Goal: Navigation & Orientation: Find specific page/section

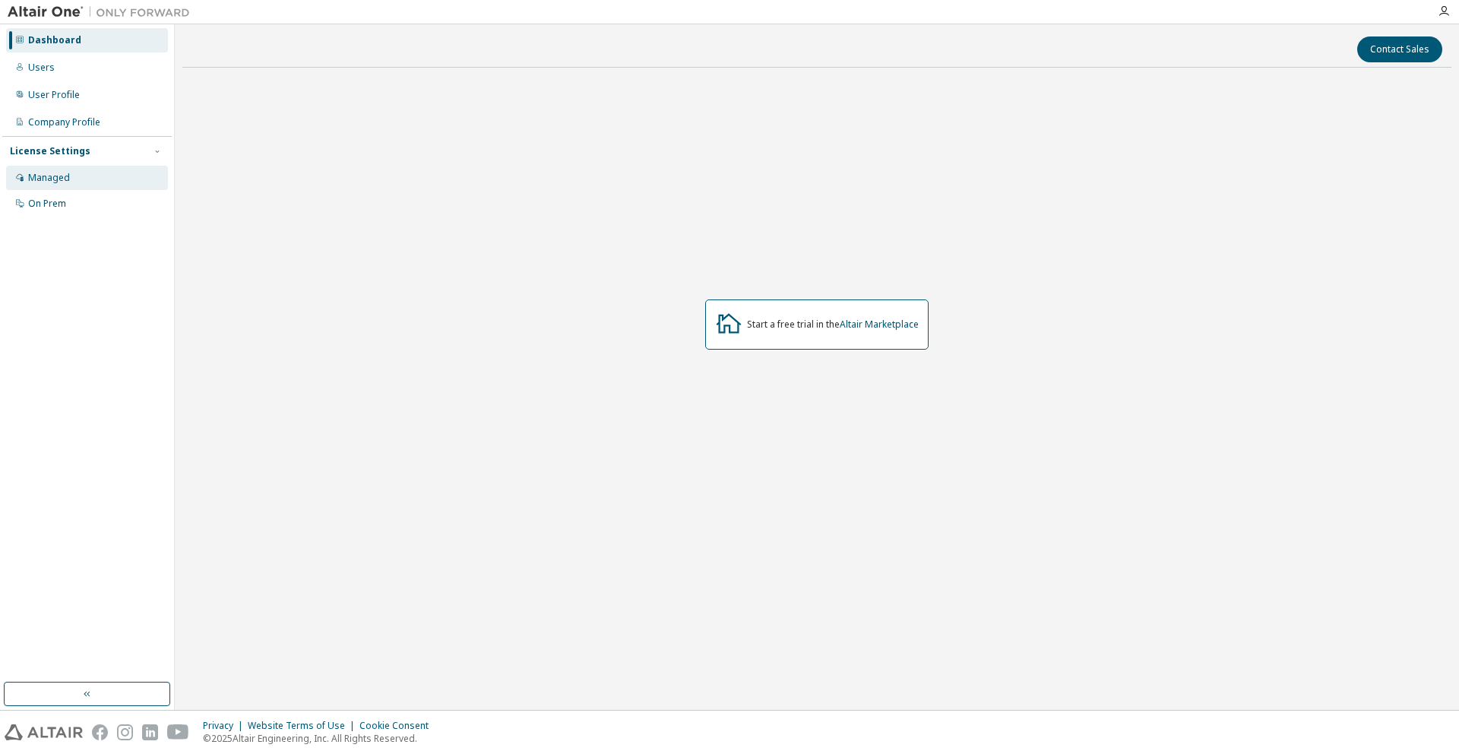
click at [81, 178] on div "Managed" at bounding box center [87, 178] width 162 height 24
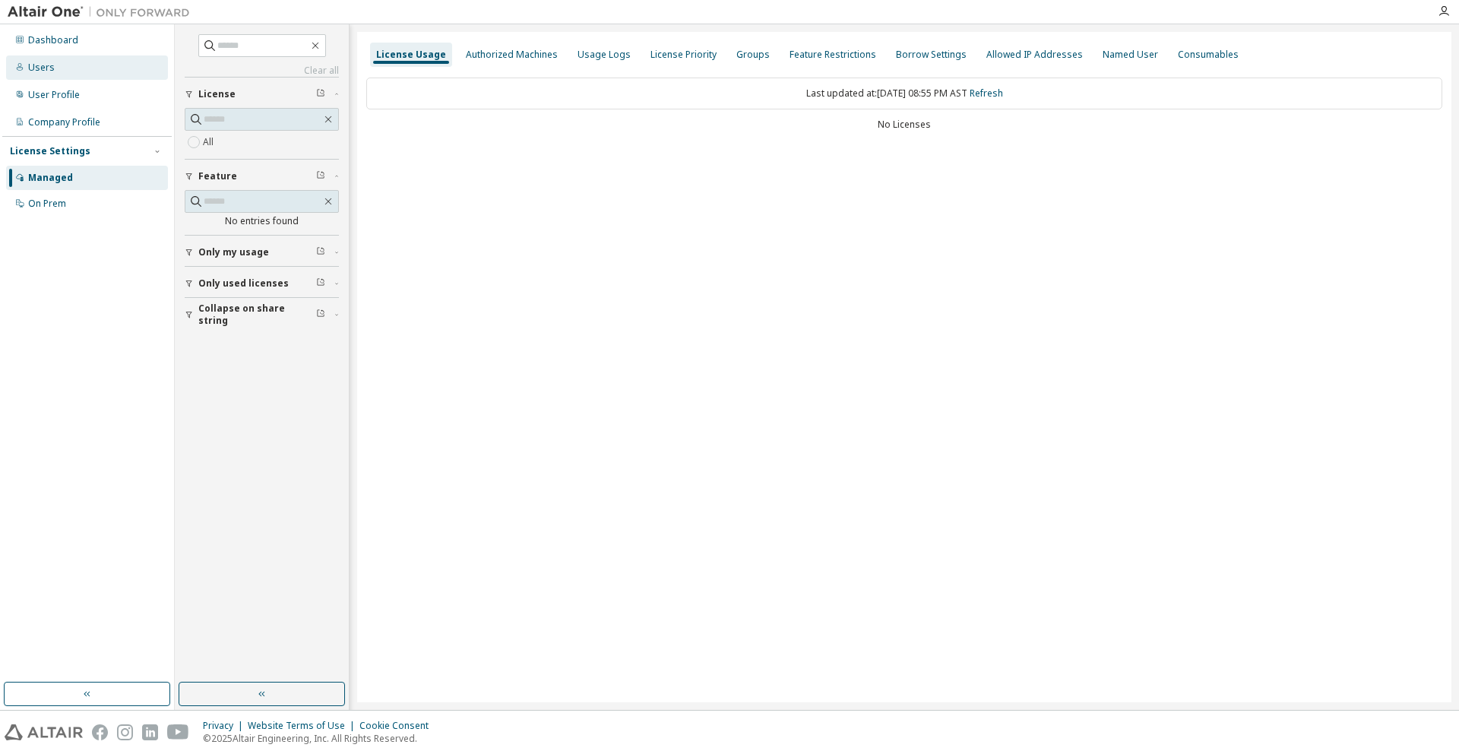
click at [61, 74] on div "Users" at bounding box center [87, 67] width 162 height 24
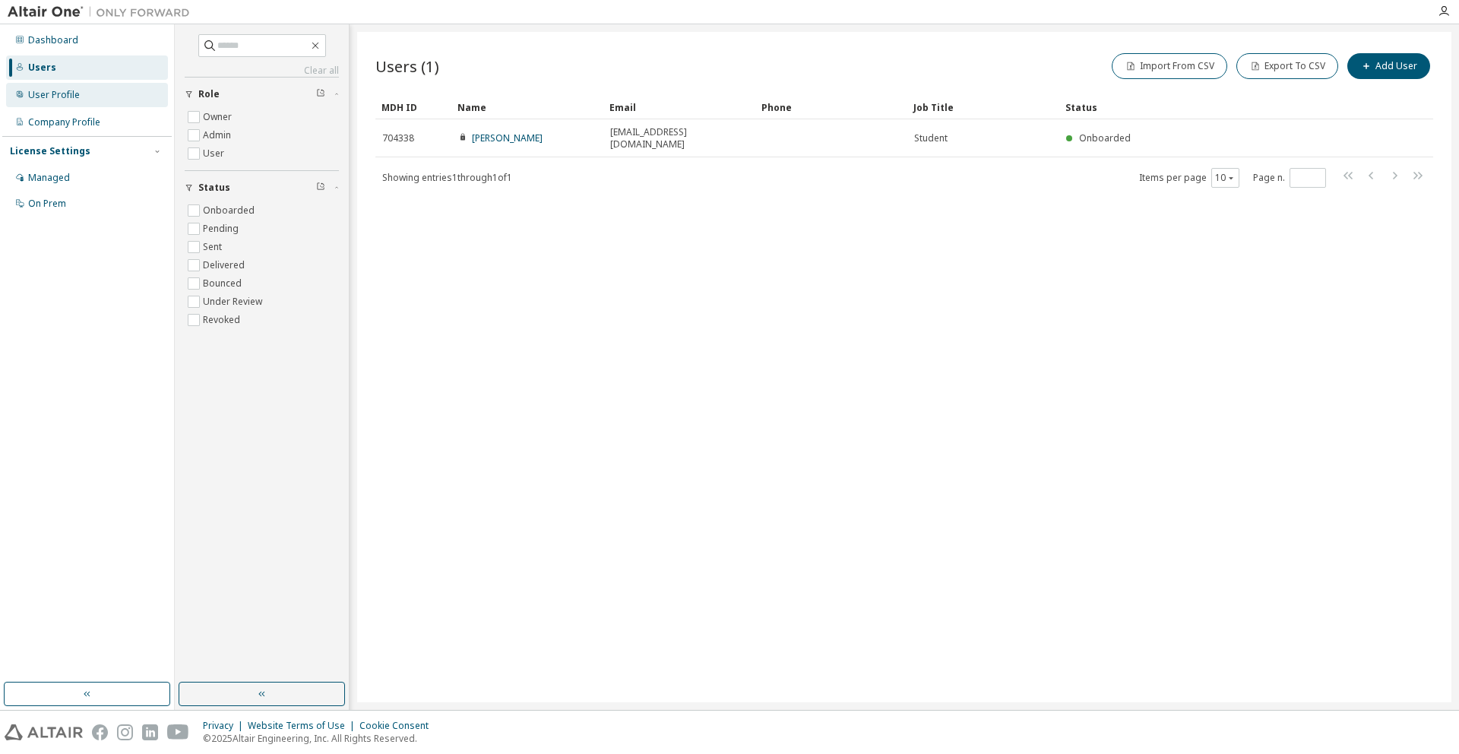
click at [58, 94] on div "User Profile" at bounding box center [54, 95] width 52 height 12
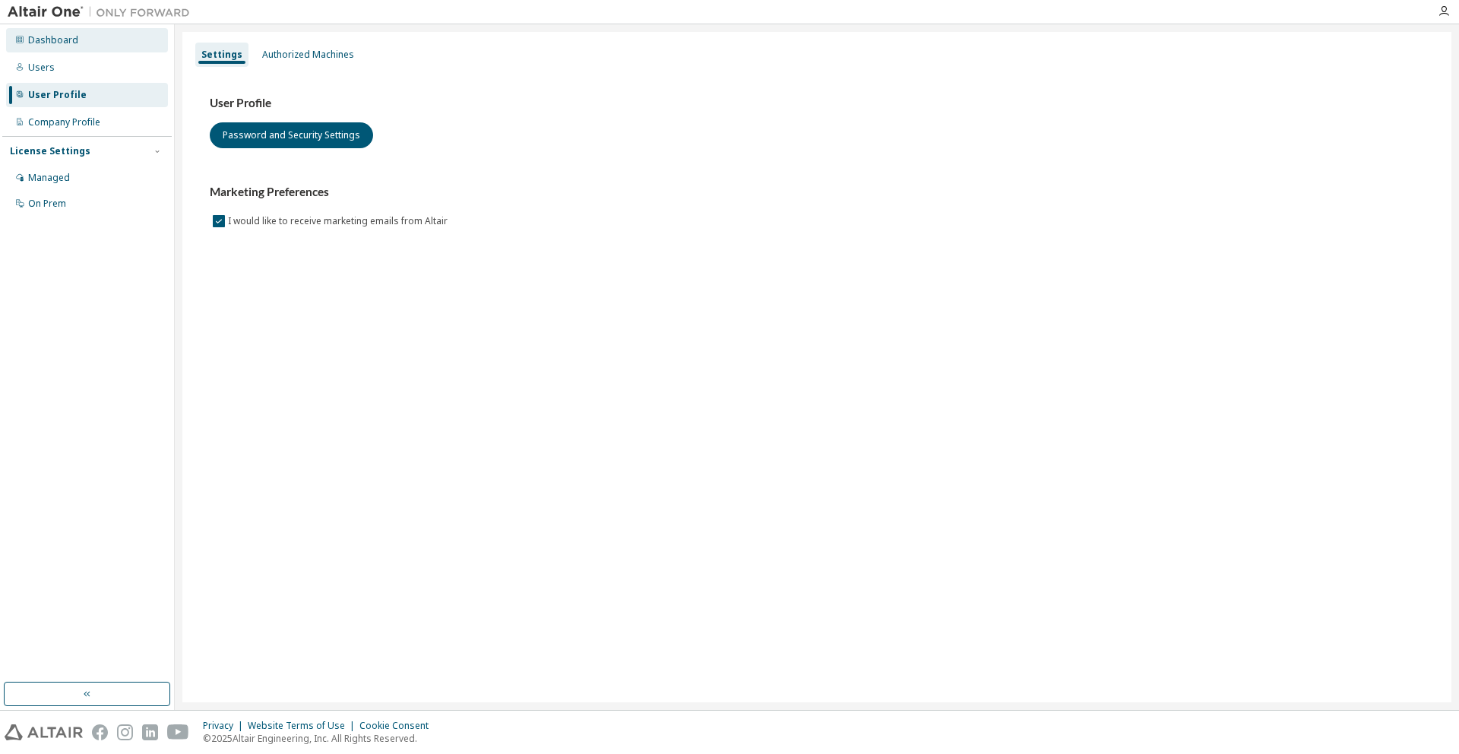
click at [60, 50] on div "Dashboard" at bounding box center [87, 40] width 162 height 24
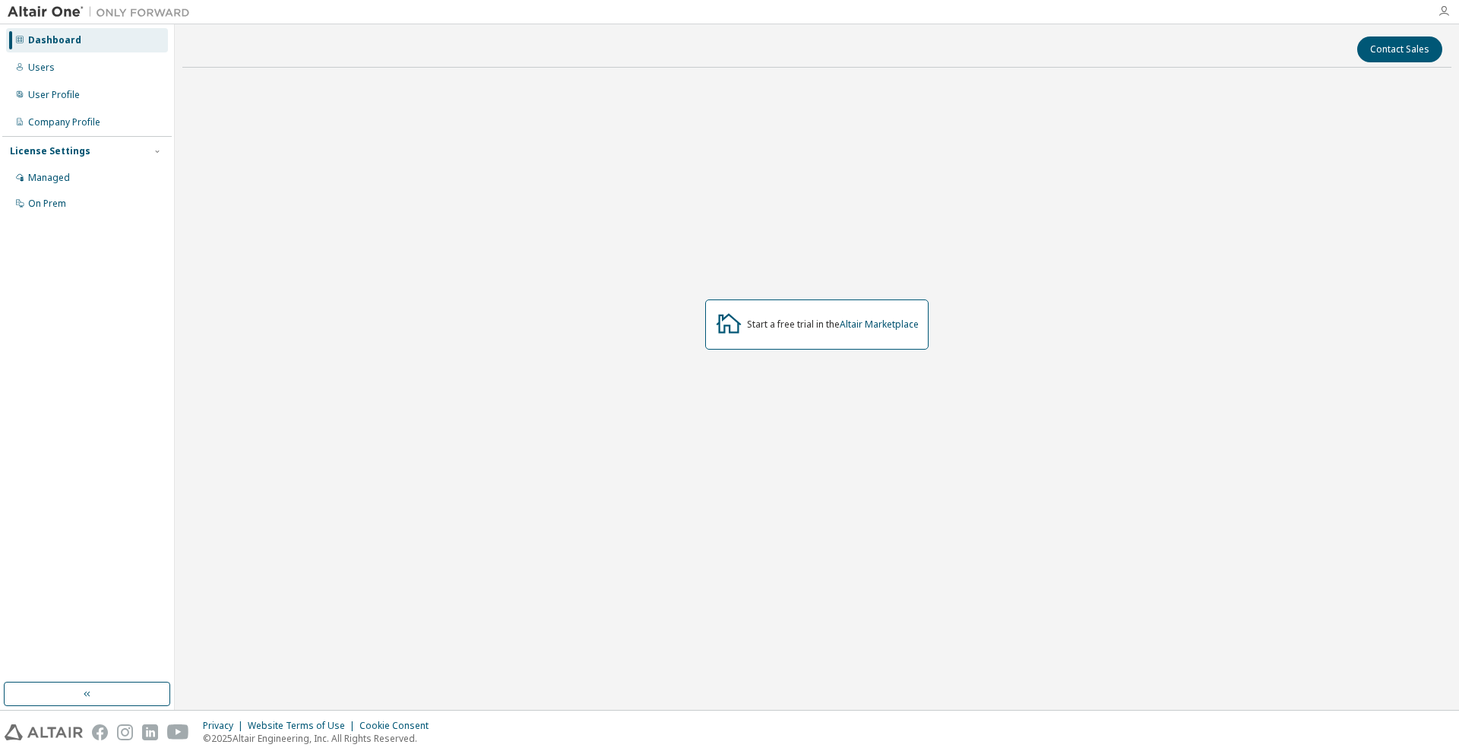
click at [1440, 15] on icon "button" at bounding box center [1443, 11] width 12 height 12
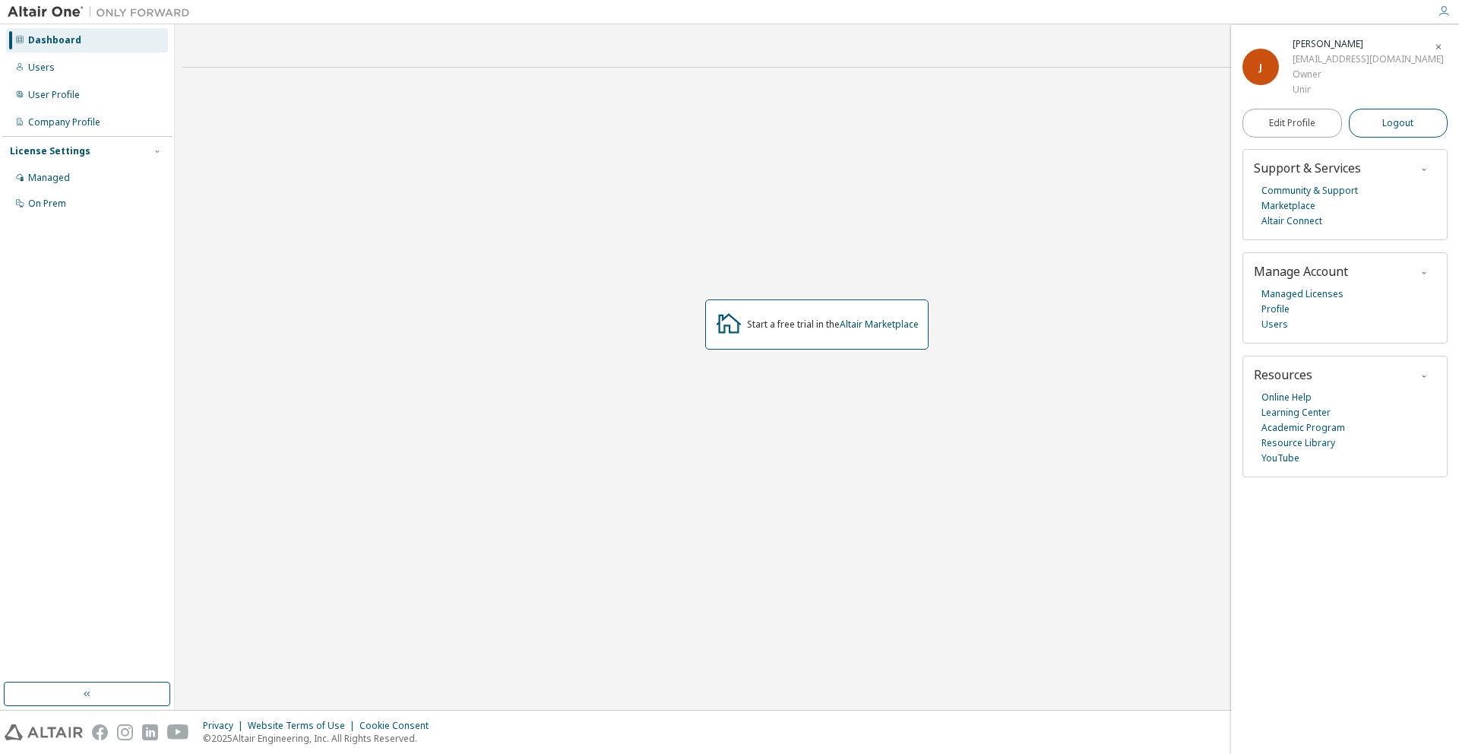
click at [1390, 128] on span "Logout" at bounding box center [1397, 122] width 31 height 15
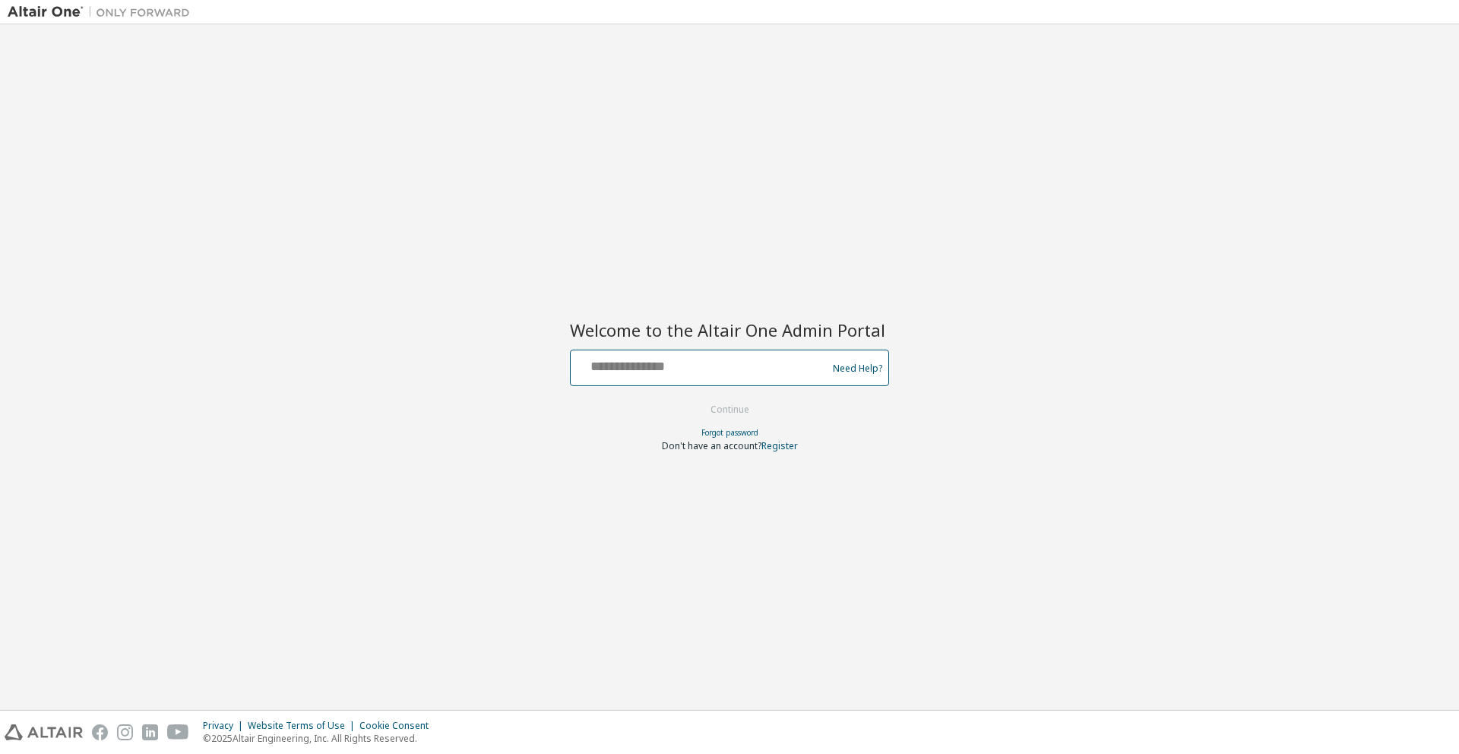
click at [666, 362] on input "text" at bounding box center [701, 364] width 248 height 22
click at [792, 303] on div "Welcome to the Altair One Admin Portal Need Help? Please make sure that you pro…" at bounding box center [729, 377] width 319 height 150
click at [781, 366] on input "text" at bounding box center [701, 364] width 248 height 22
click at [68, 12] on img at bounding box center [103, 12] width 190 height 15
click at [643, 364] on input "text" at bounding box center [701, 364] width 248 height 22
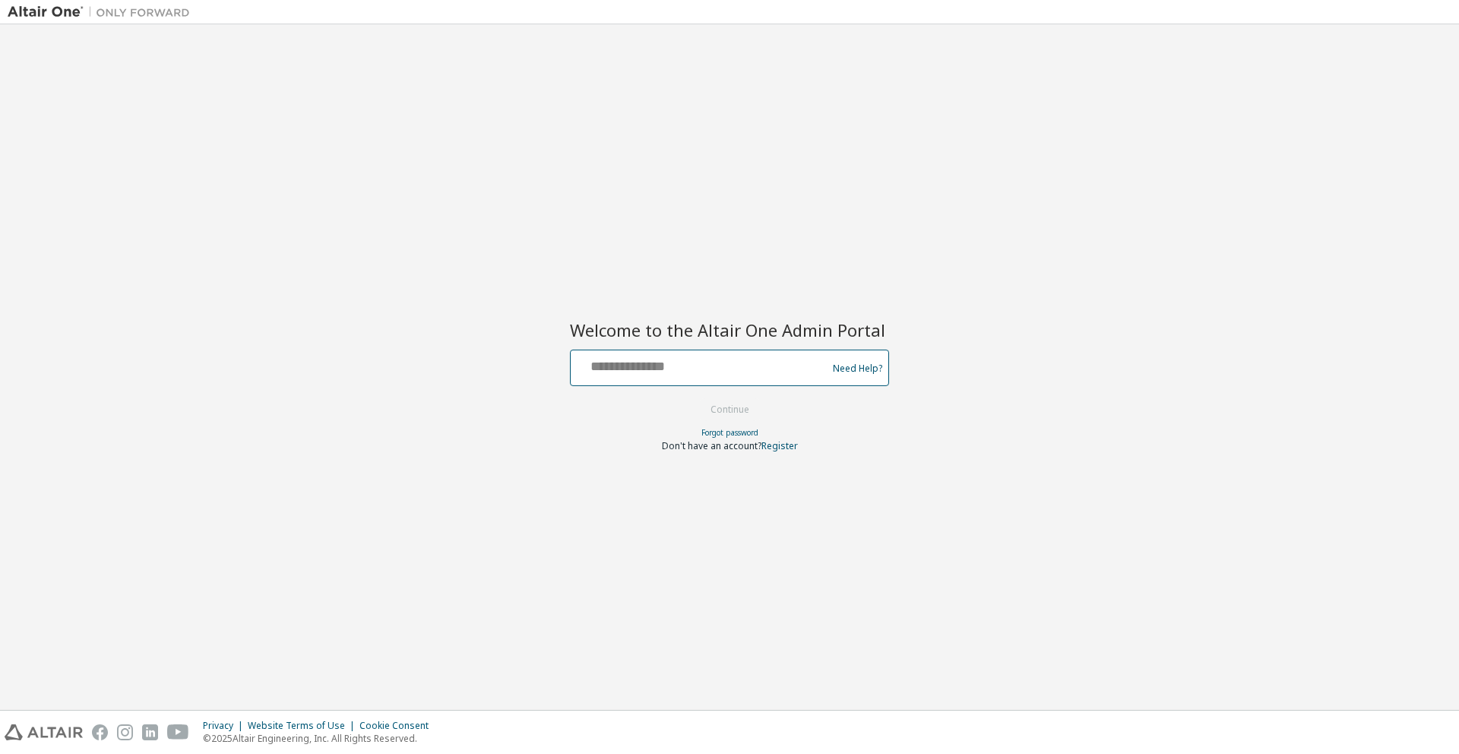
type input "**********"
click at [728, 408] on button "Continue" at bounding box center [729, 409] width 71 height 23
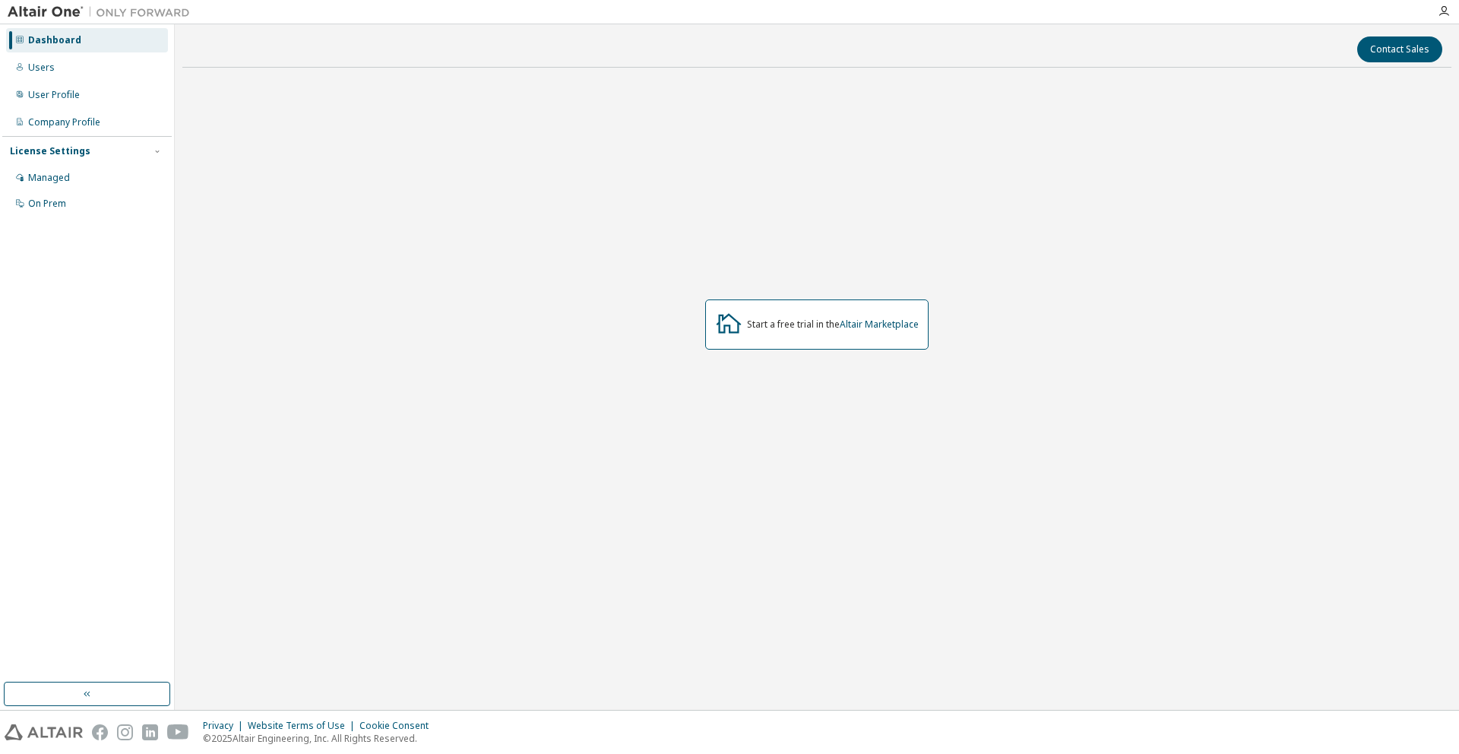
click at [929, 213] on div "Start a free trial in the Altair Marketplace" at bounding box center [816, 325] width 1269 height 490
click at [102, 73] on div "Users" at bounding box center [87, 67] width 162 height 24
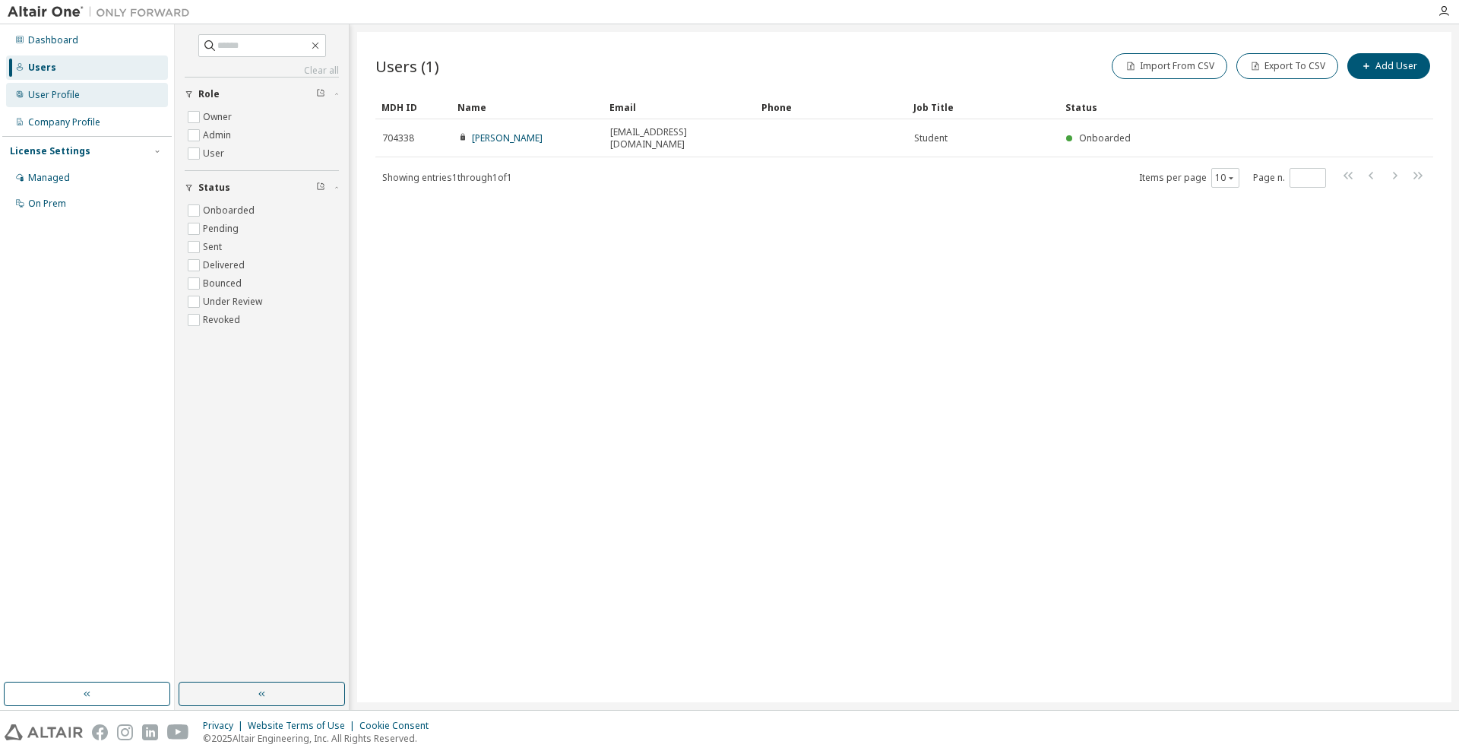
click at [91, 95] on div "User Profile" at bounding box center [87, 95] width 162 height 24
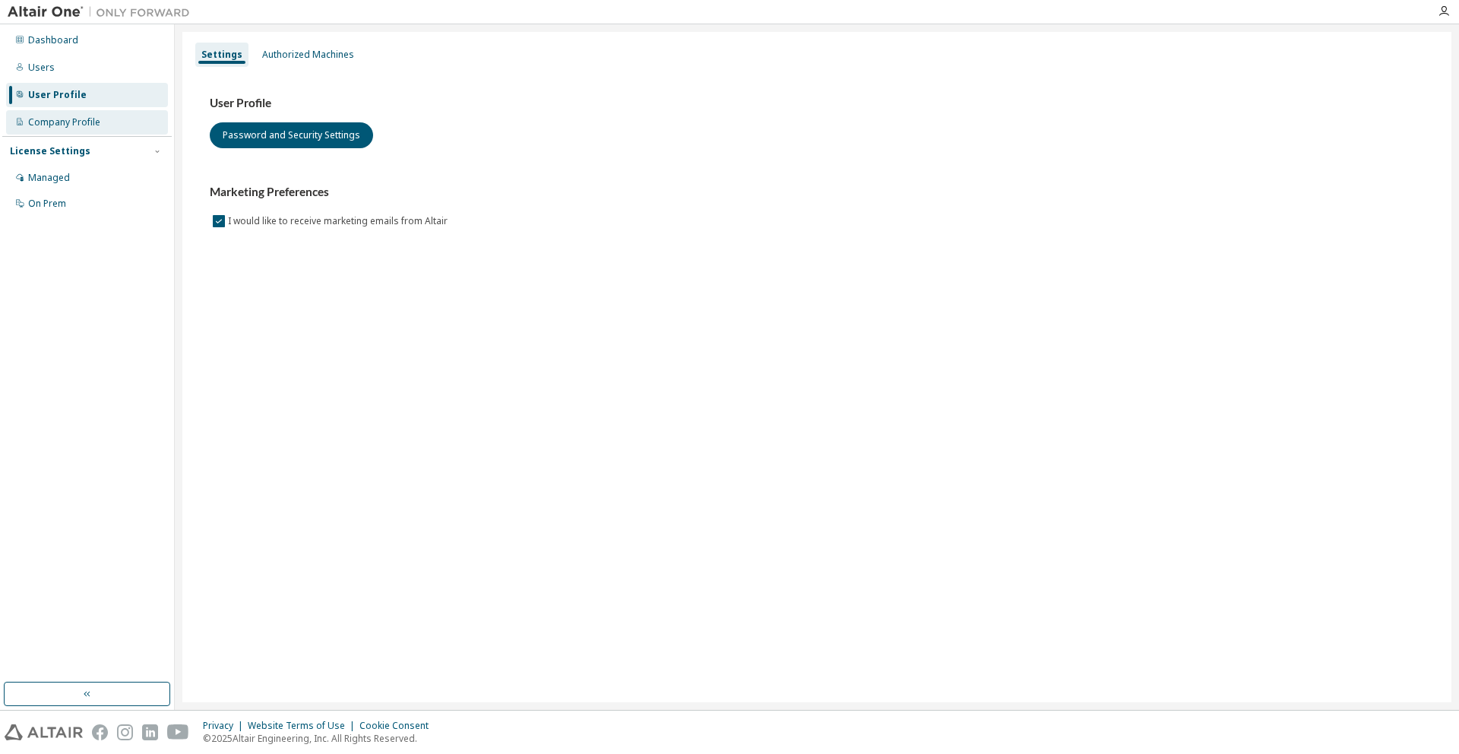
click at [94, 122] on div "Company Profile" at bounding box center [64, 122] width 72 height 12
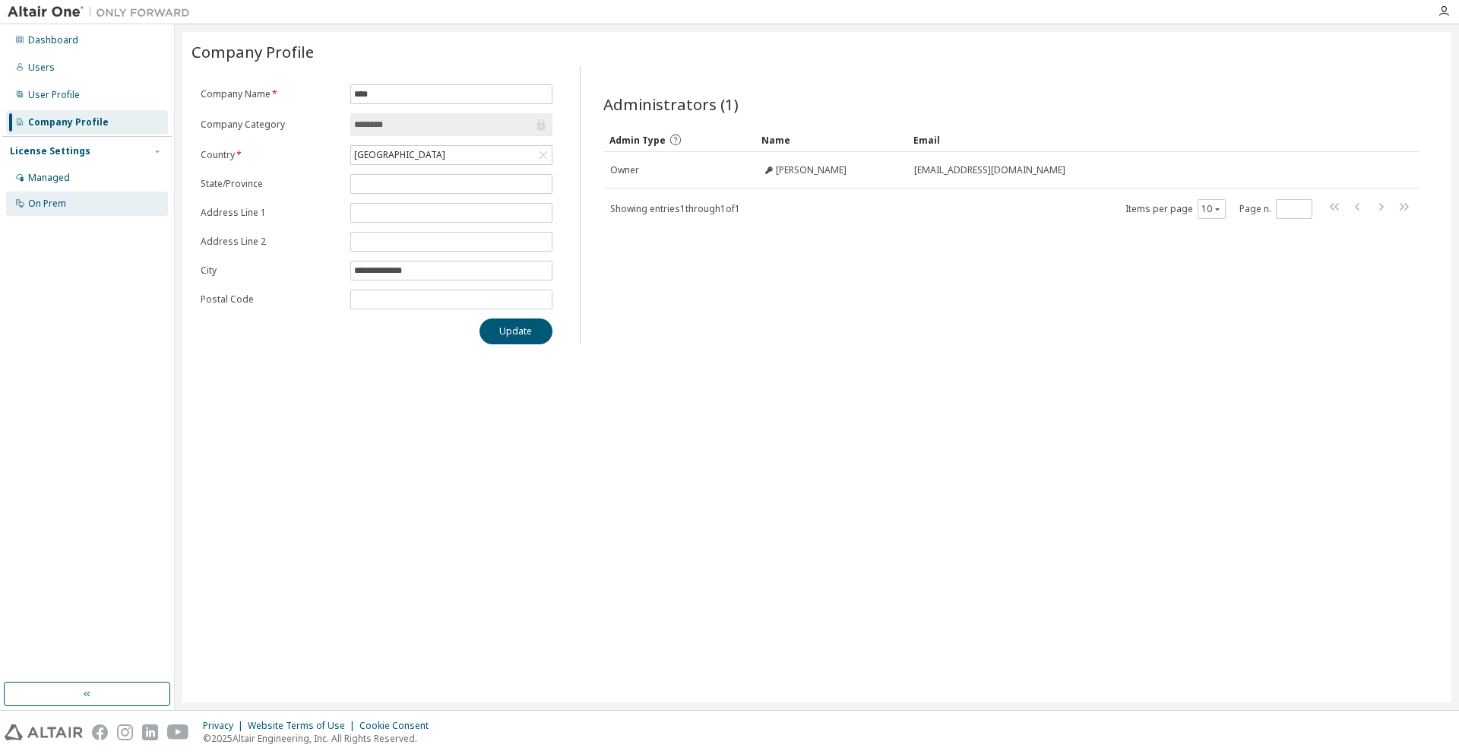
click at [65, 200] on div "On Prem" at bounding box center [47, 204] width 38 height 12
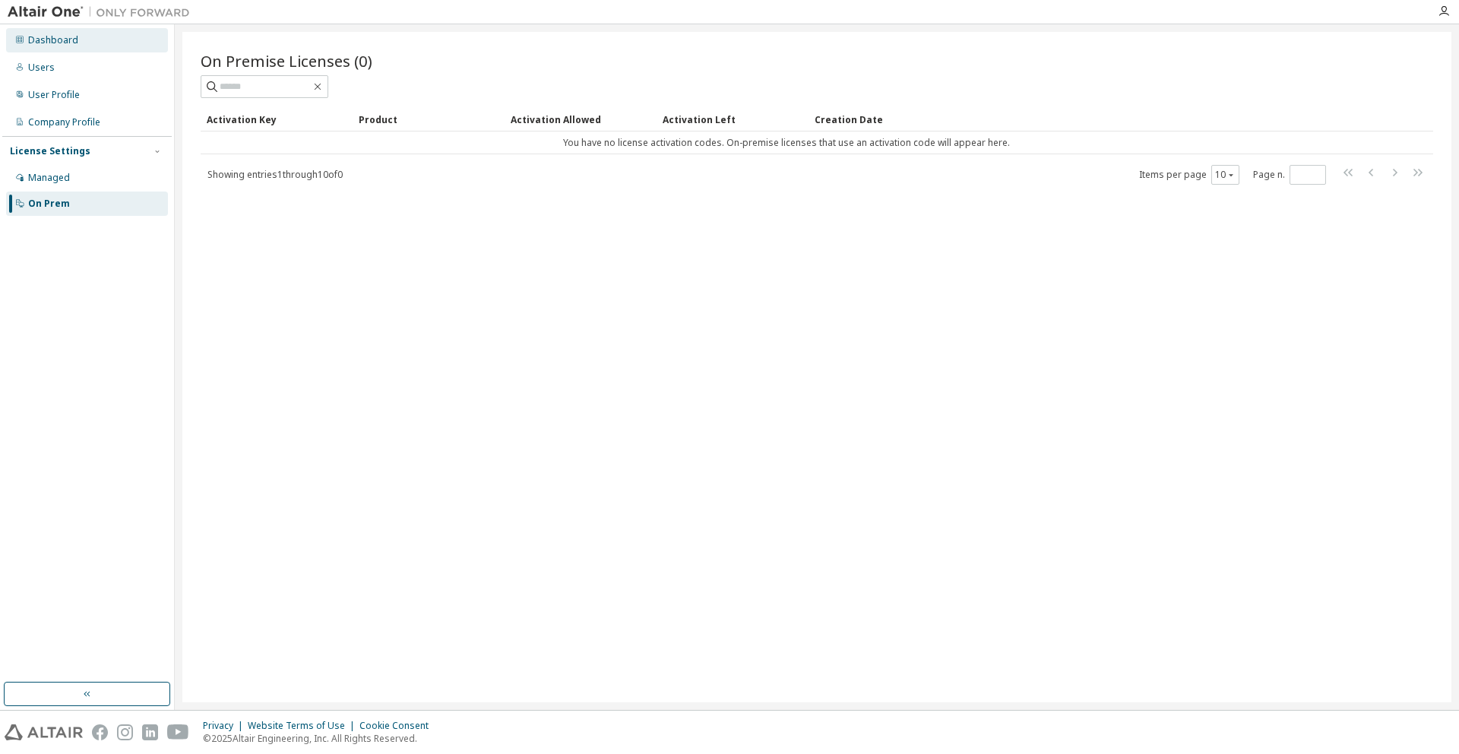
click at [65, 49] on div "Dashboard" at bounding box center [87, 40] width 162 height 24
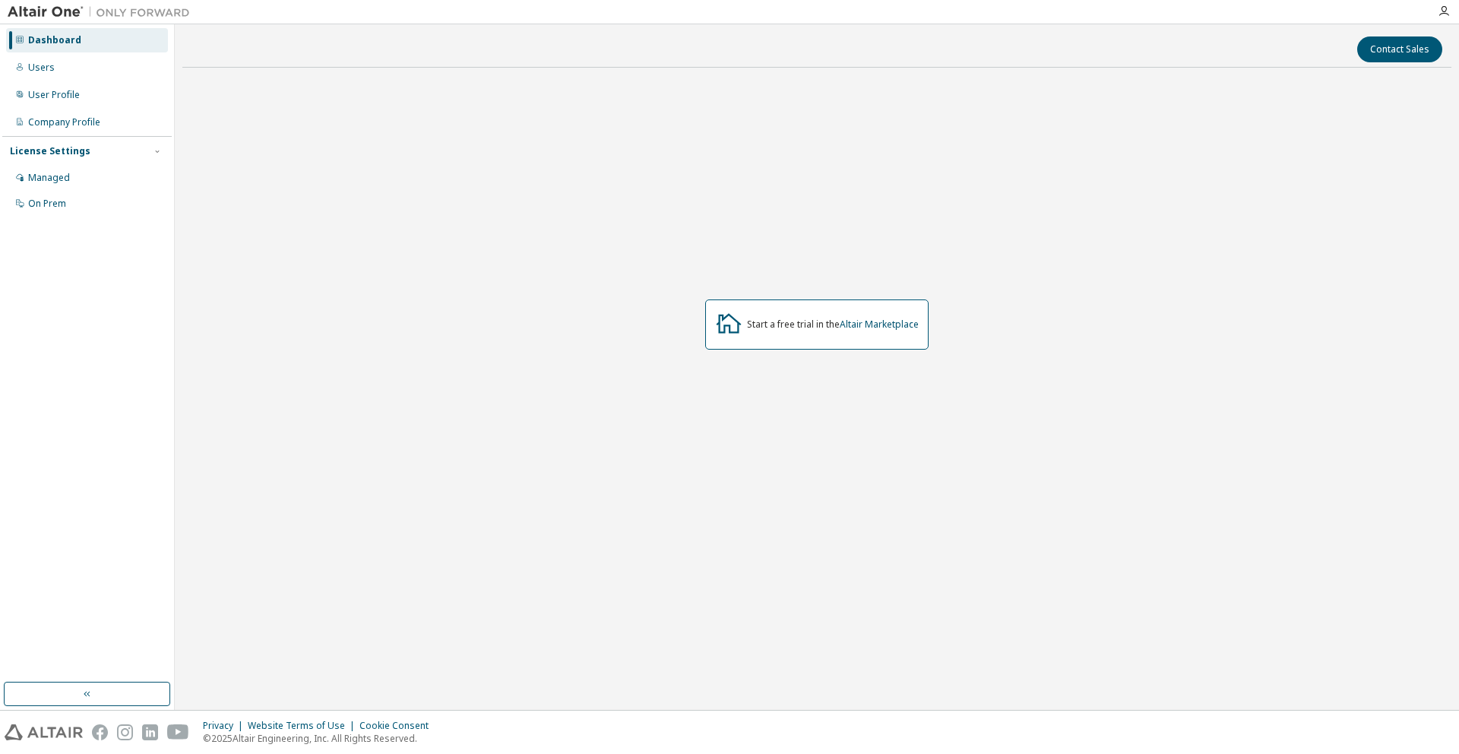
click at [39, 11] on img at bounding box center [103, 12] width 190 height 15
click at [58, 13] on img at bounding box center [103, 12] width 190 height 15
click at [113, 693] on button "button" at bounding box center [87, 693] width 166 height 24
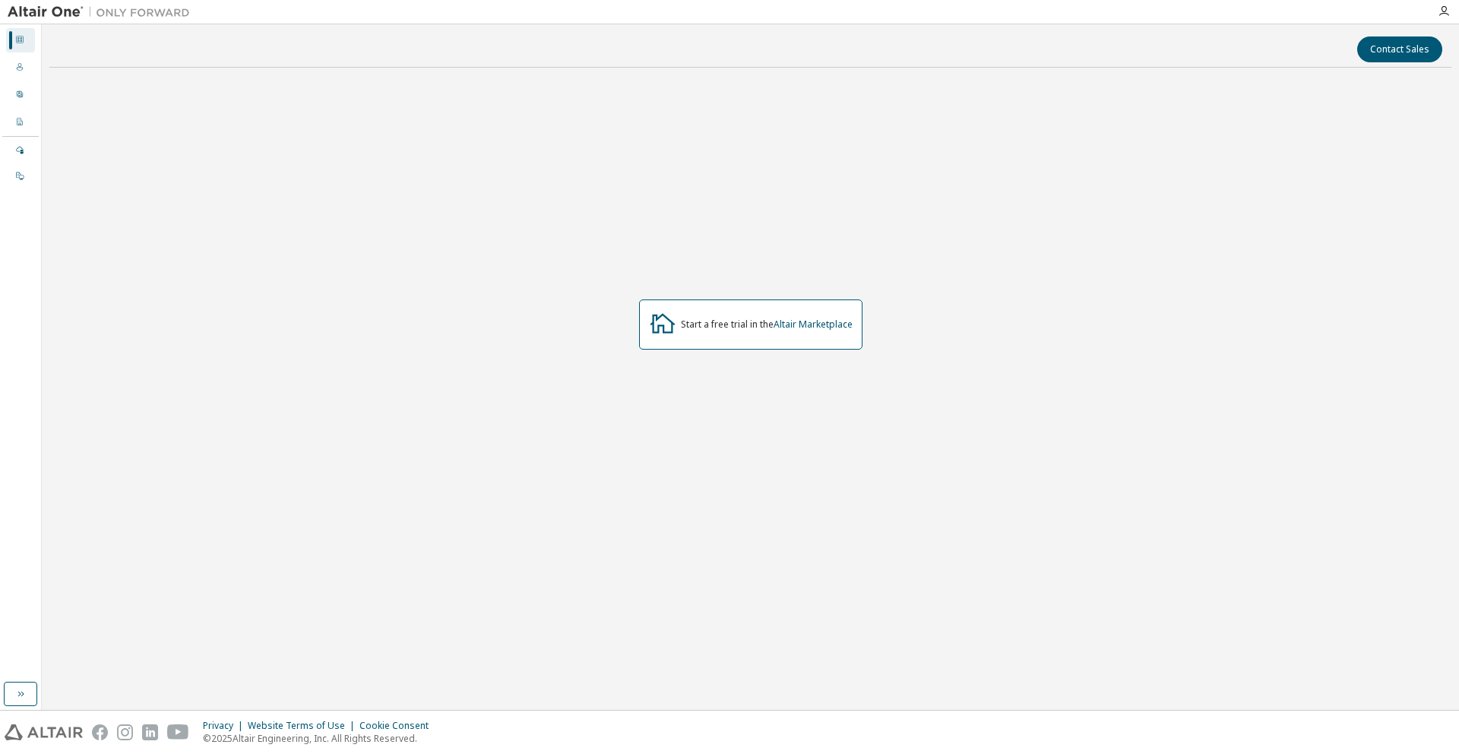
click at [113, 693] on div "Contact Sales Start a free trial in the Altair Marketplace" at bounding box center [750, 367] width 1402 height 670
click at [46, 684] on div "Contact Sales Start a free trial in the Altair Marketplace" at bounding box center [750, 366] width 1417 height 685
click at [1441, 11] on icon "button" at bounding box center [1443, 11] width 12 height 12
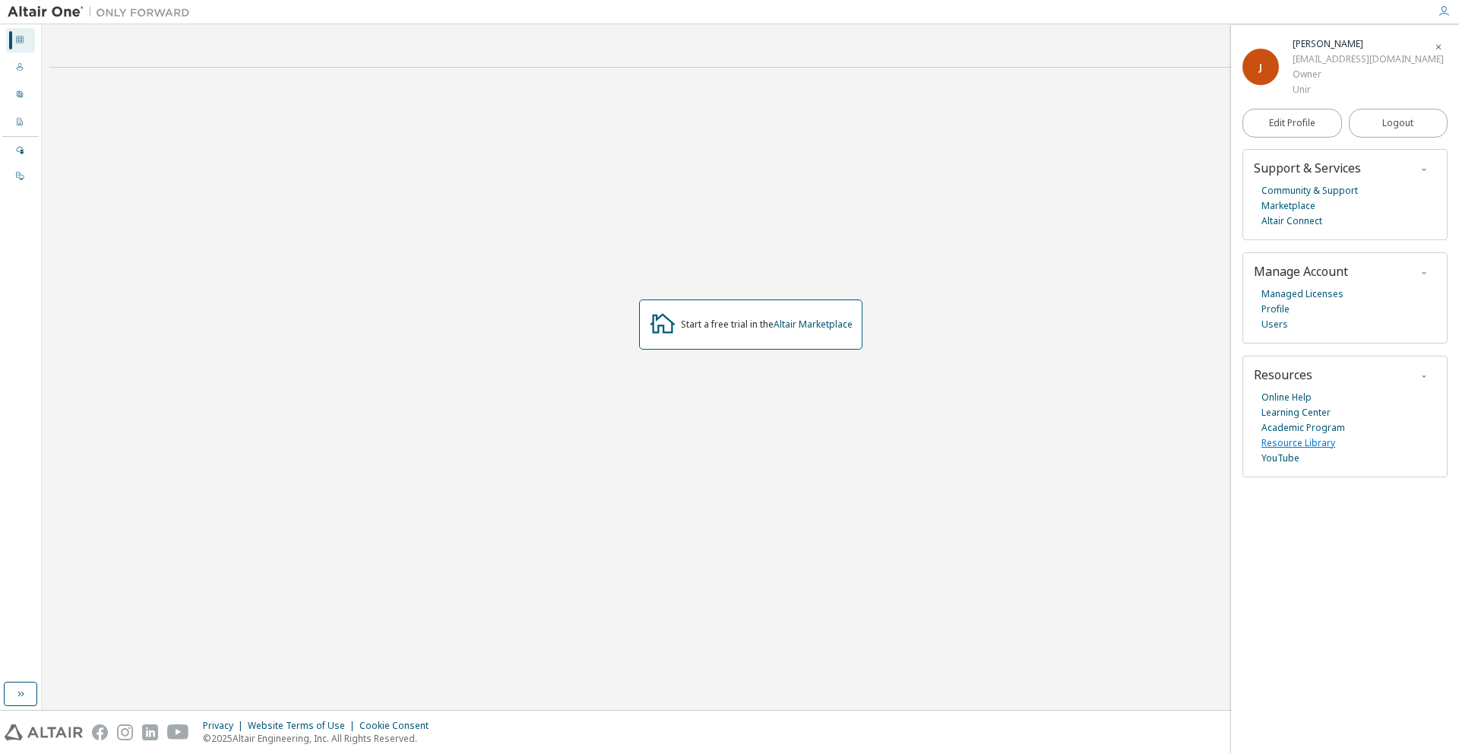
click at [1310, 444] on link "Resource Library" at bounding box center [1298, 442] width 74 height 15
